Goal: Information Seeking & Learning: Learn about a topic

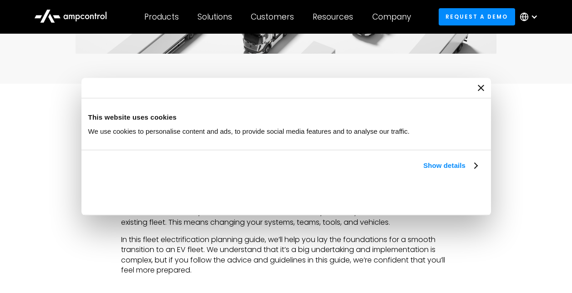
scroll to position [364, 0]
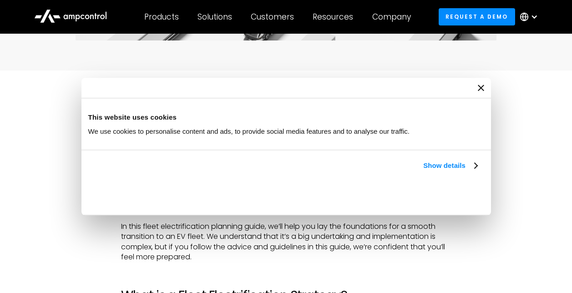
click at [479, 91] on icon "Close banner" at bounding box center [481, 88] width 6 height 6
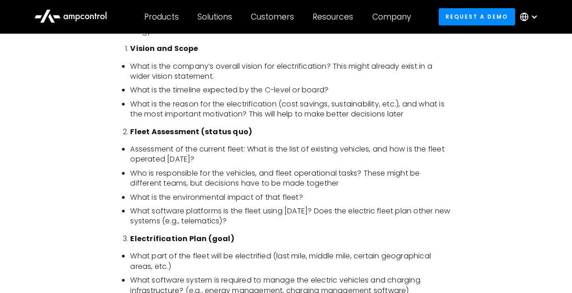
scroll to position [774, 0]
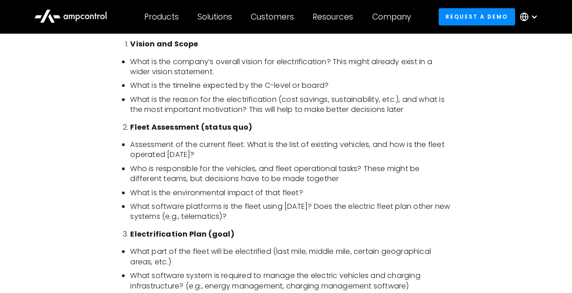
click at [242, 179] on li "Who is responsible for the vehicles, and fleet operational tasks? These might b…" at bounding box center [290, 174] width 321 height 20
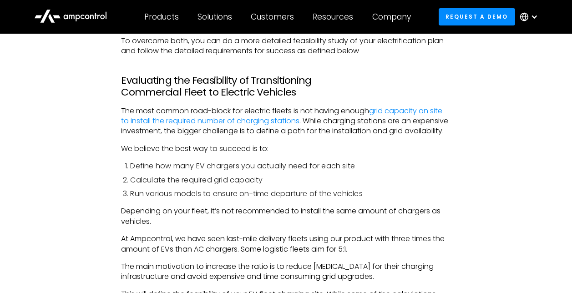
scroll to position [1503, 0]
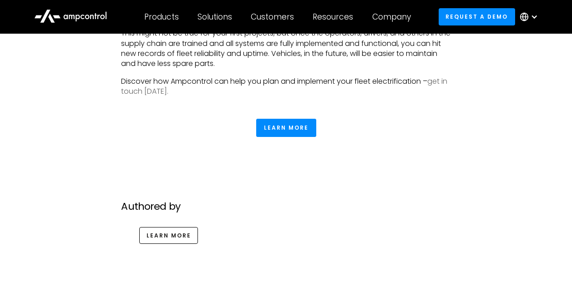
scroll to position [4190, 0]
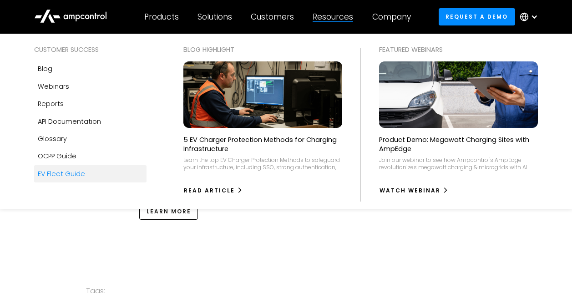
click at [62, 173] on div "EV Fleet Guide" at bounding box center [61, 174] width 47 height 10
